Goal: Task Accomplishment & Management: Manage account settings

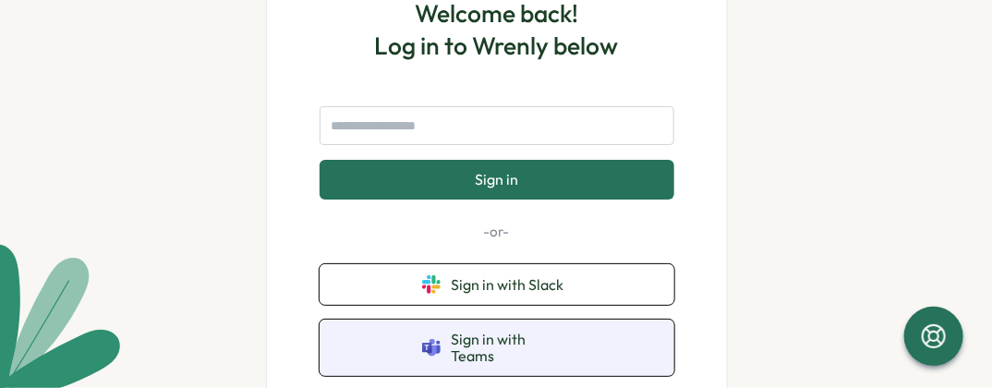
click at [523, 309] on span "Sign in with Teams" at bounding box center [512, 348] width 120 height 34
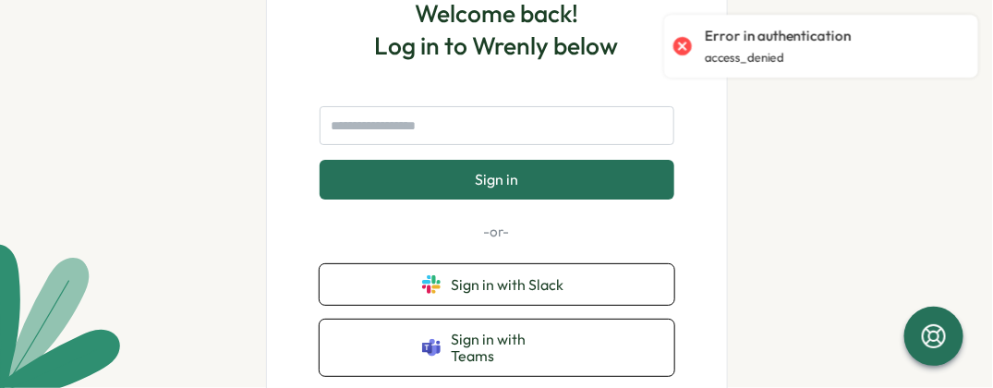
click at [784, 153] on div "Welcome back! Log in to Wrenly below Sign in -or- Sign in with Slack Sign in wi…" at bounding box center [496, 194] width 993 height 388
